Goal: Information Seeking & Learning: Find specific fact

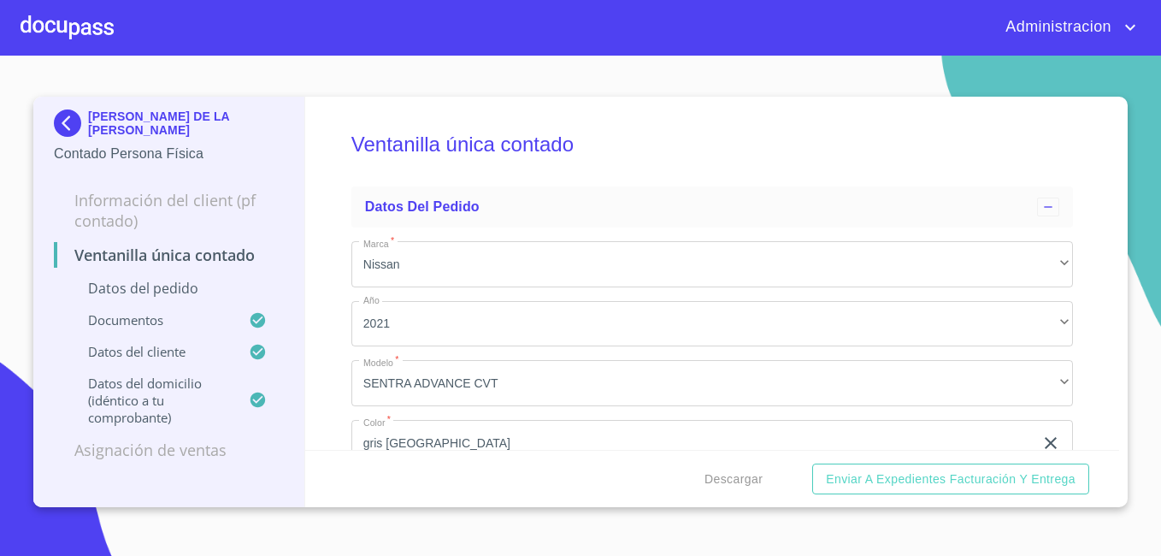
click at [143, 121] on p "[PERSON_NAME] DE LA [PERSON_NAME]" at bounding box center [186, 122] width 196 height 27
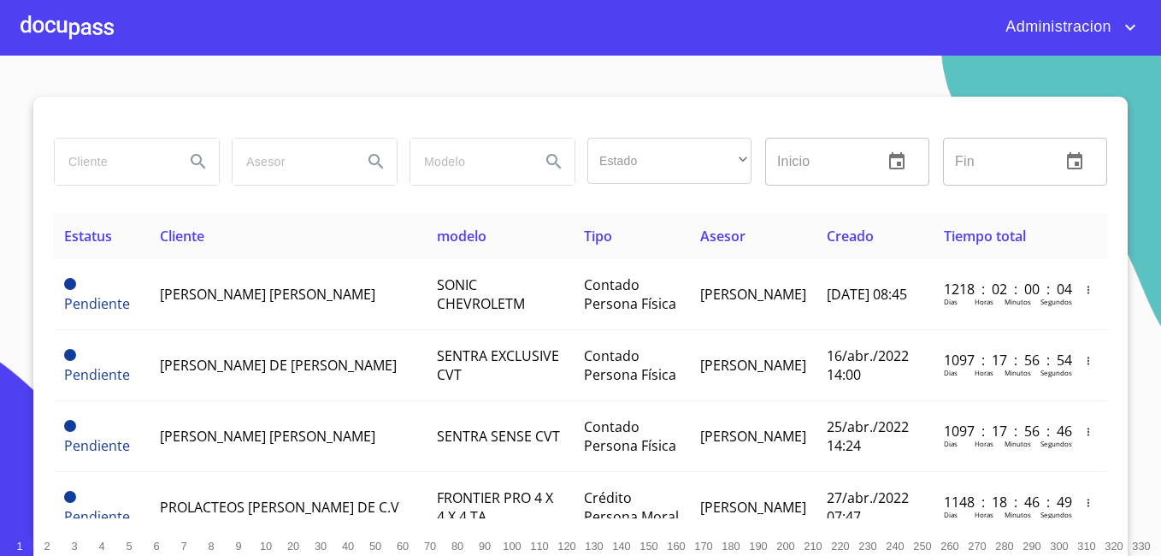
click at [133, 178] on input "search" at bounding box center [113, 162] width 116 height 46
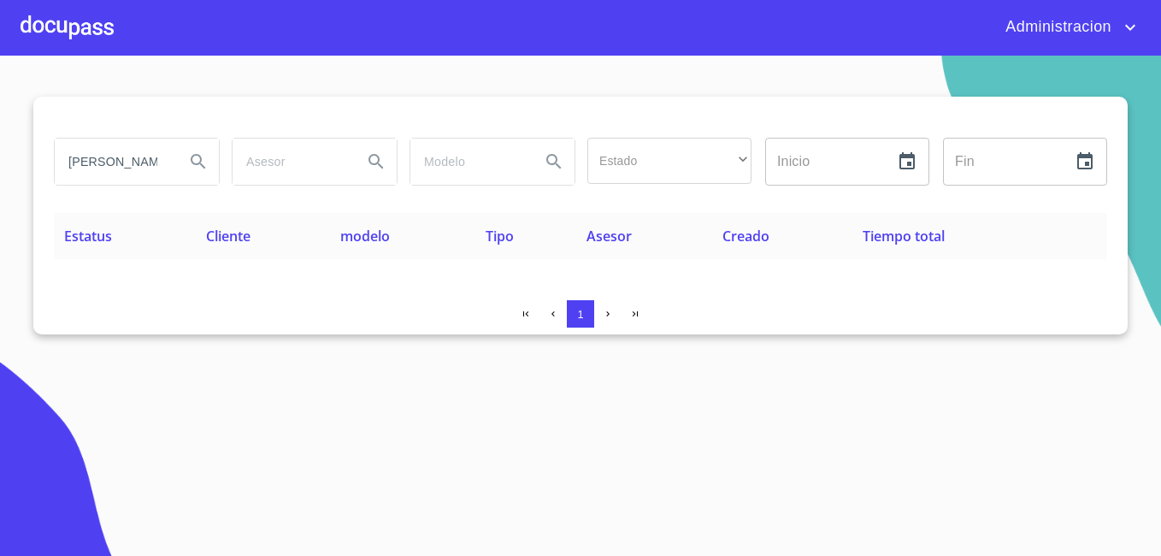
click at [133, 159] on input "[PERSON_NAME] [PERSON_NAME]" at bounding box center [113, 162] width 116 height 46
click at [110, 171] on input "[PERSON_NAME]" at bounding box center [113, 162] width 116 height 46
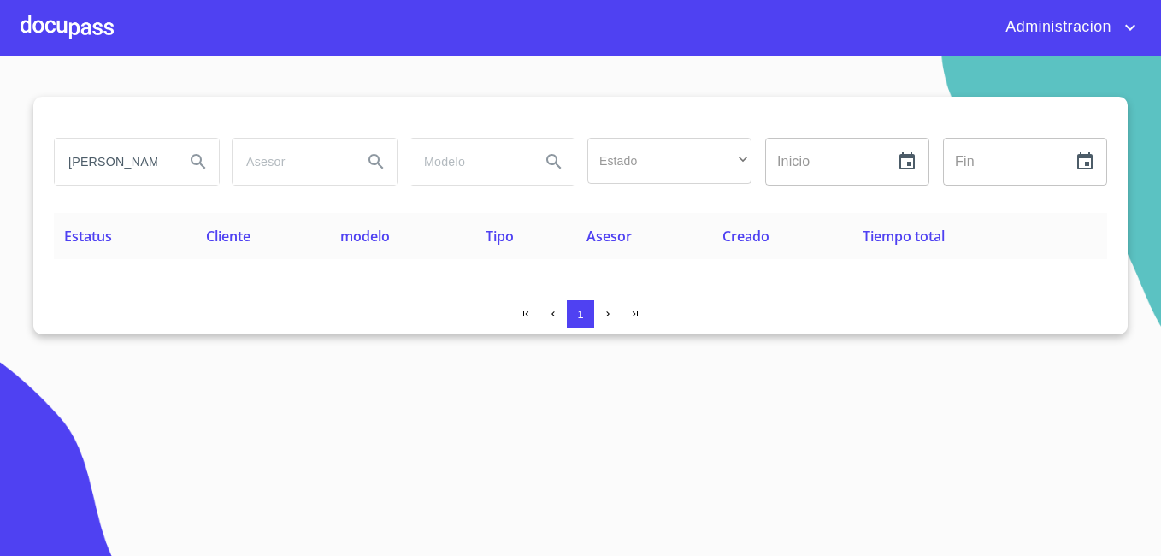
click at [110, 171] on input "[PERSON_NAME]" at bounding box center [113, 162] width 116 height 46
type input "[PERSON_NAME]"
